Goal: Information Seeking & Learning: Learn about a topic

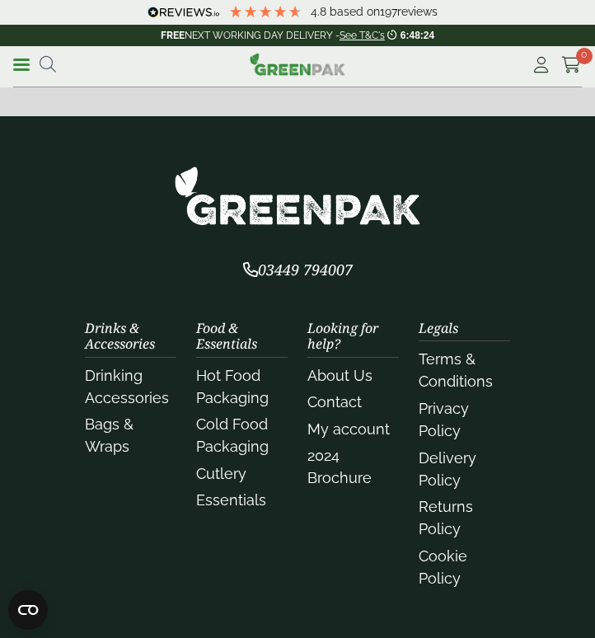
scroll to position [946, 0]
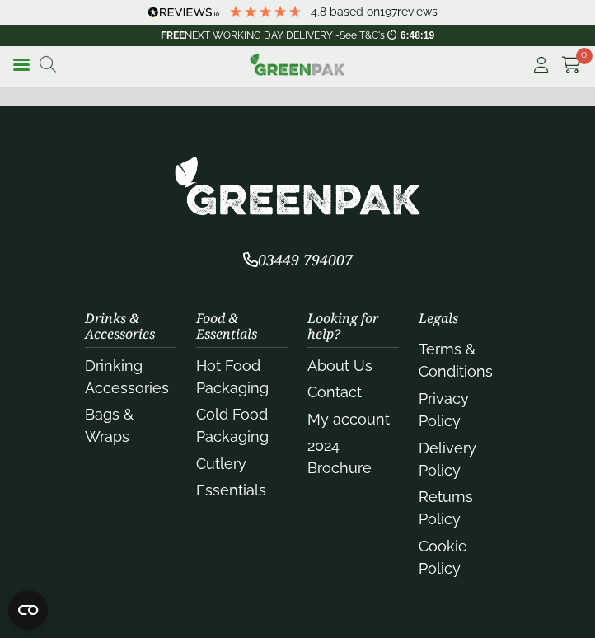
click at [328, 368] on link "About Us" at bounding box center [339, 365] width 65 height 17
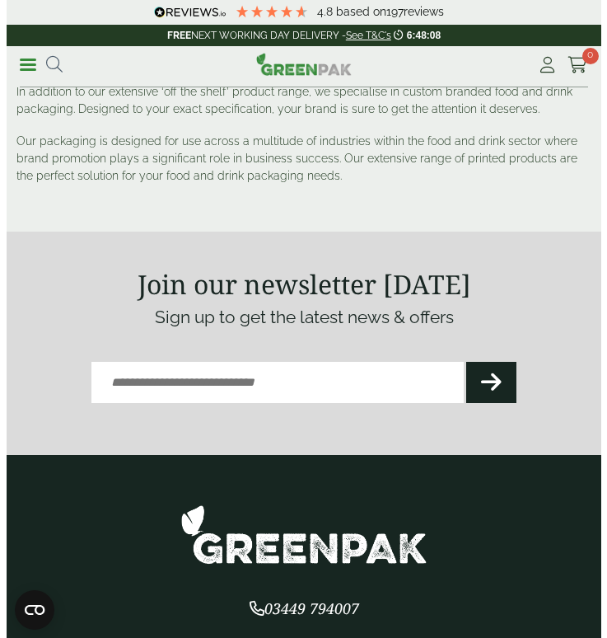
scroll to position [618, 0]
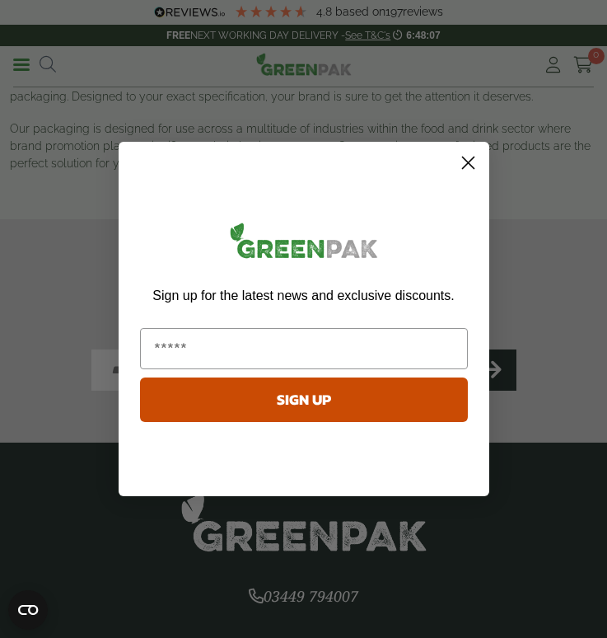
drag, startPoint x: 600, startPoint y: 79, endPoint x: 499, endPoint y: 241, distance: 191.4
click at [594, 356] on html "4.8 Based on 197 reviews FREE NEXT WORKING DAY DELIVERY - See T&C's 6:48:07 lef…" at bounding box center [303, 287] width 607 height 1810
click at [472, 165] on circle "Close dialog" at bounding box center [467, 162] width 27 height 27
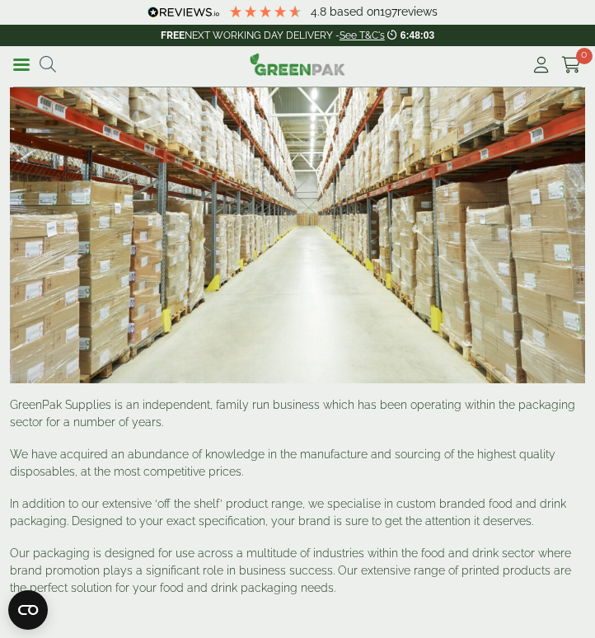
scroll to position [0, 0]
